Goal: Find specific page/section: Find specific page/section

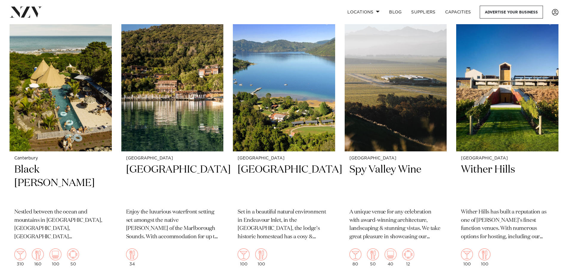
scroll to position [244, 0]
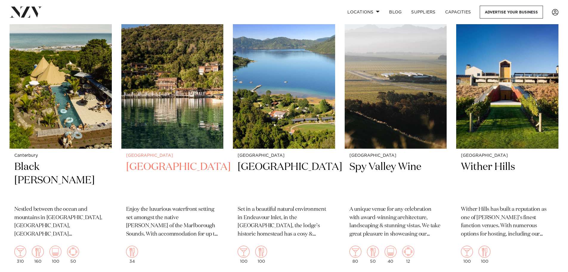
click at [163, 124] on img at bounding box center [172, 79] width 102 height 137
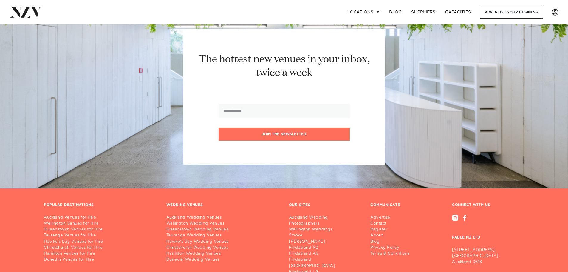
scroll to position [825, 0]
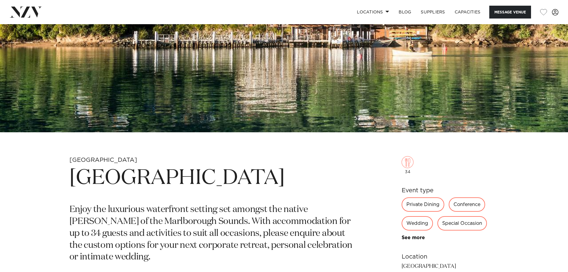
scroll to position [178, 0]
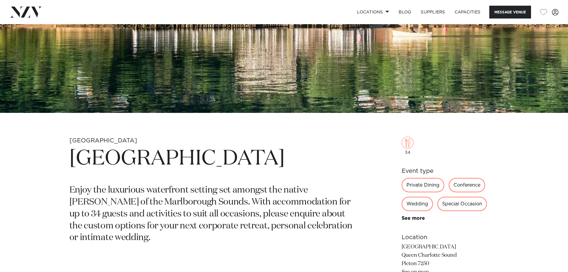
click at [416, 205] on div "Wedding" at bounding box center [417, 204] width 31 height 14
click at [418, 201] on div "Wedding" at bounding box center [417, 204] width 31 height 14
